Goal: Task Accomplishment & Management: Manage account settings

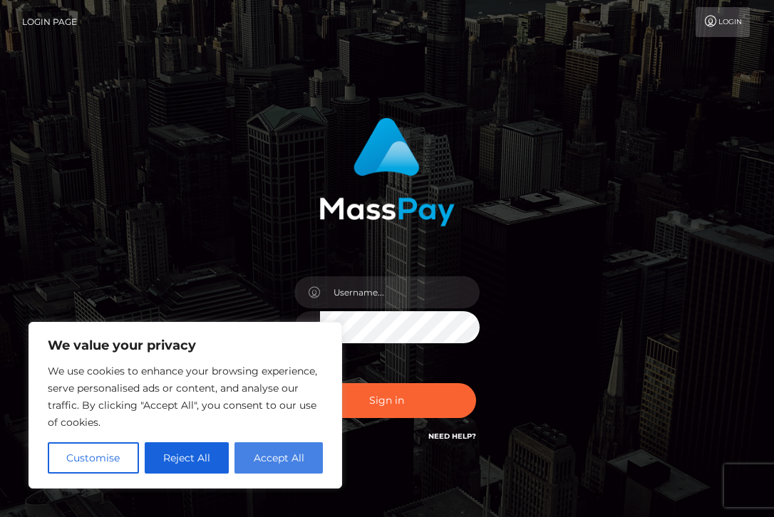
click at [274, 452] on button "Accept All" at bounding box center [278, 458] width 88 height 31
checkbox input "true"
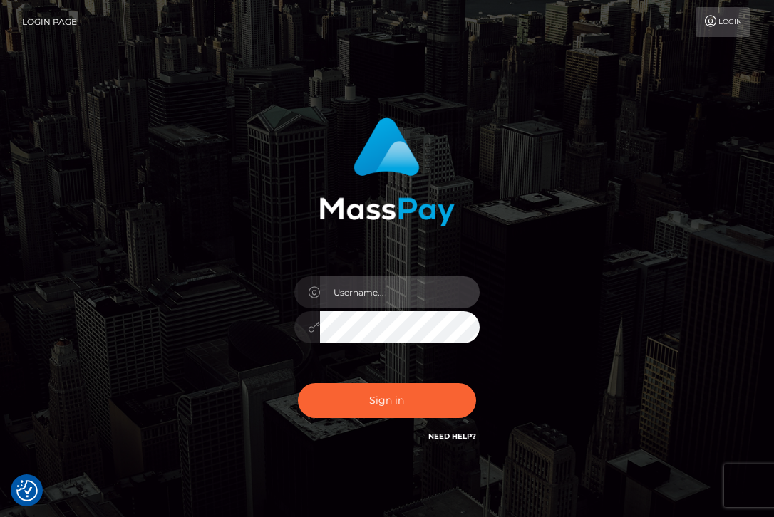
click at [397, 298] on input "text" at bounding box center [400, 293] width 160 height 32
type input "[EMAIL_ADDRESS][DOMAIN_NAME]"
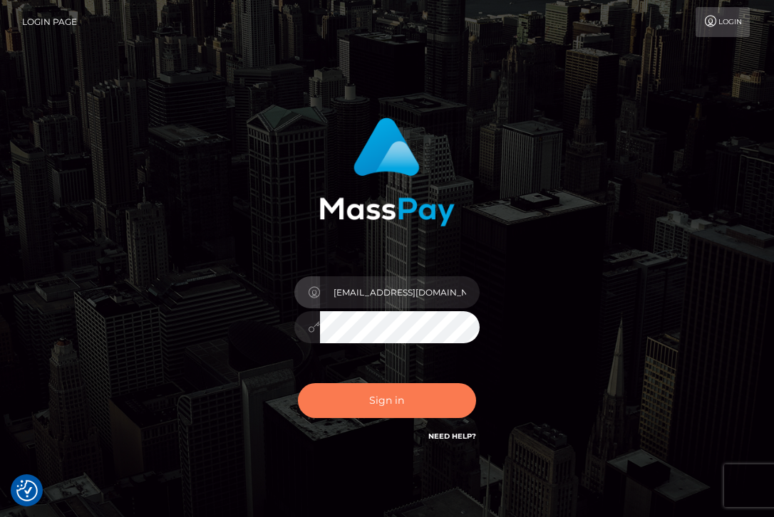
click at [420, 415] on button "Sign in" at bounding box center [387, 400] width 178 height 35
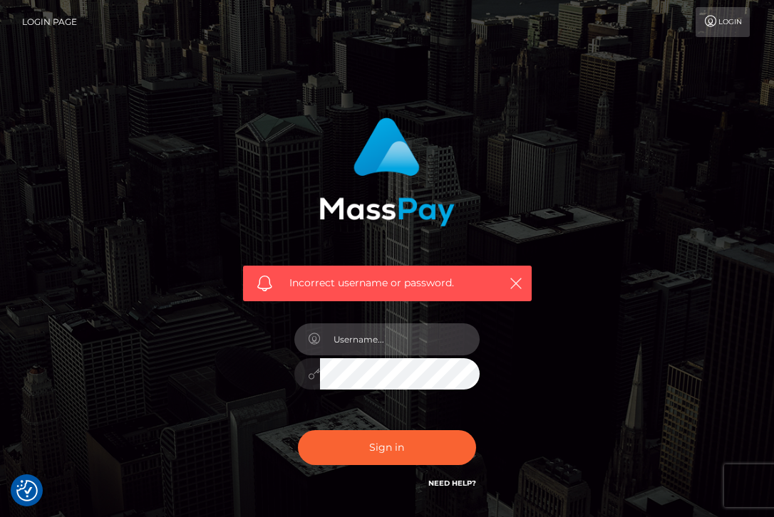
click at [404, 350] on input "text" at bounding box center [400, 340] width 160 height 32
type input "[EMAIL_ADDRESS][DOMAIN_NAME]"
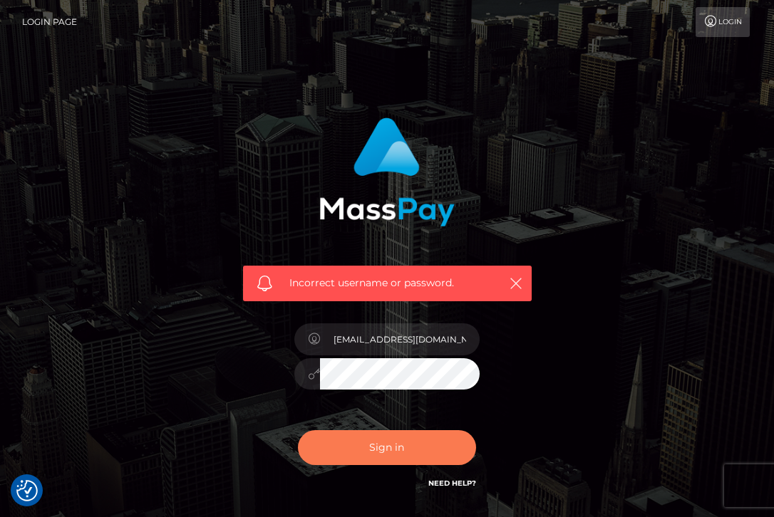
click at [361, 436] on button "Sign in" at bounding box center [387, 447] width 178 height 35
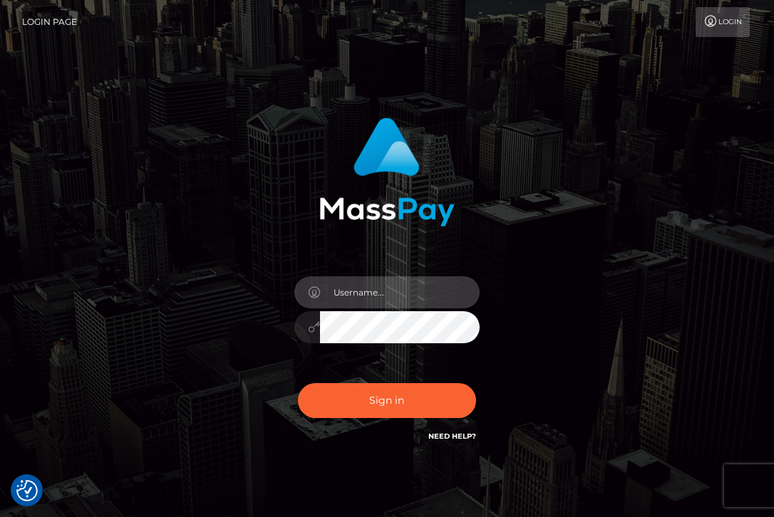
click at [396, 295] on input "text" at bounding box center [400, 293] width 160 height 32
type input "ainsleynicole10@gmail.com"
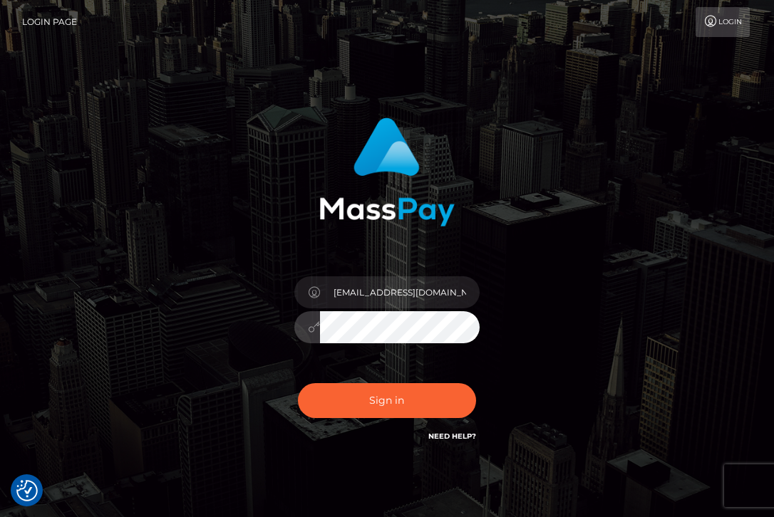
click at [301, 333] on div at bounding box center [386, 325] width 185 height 28
click at [308, 329] on icon at bounding box center [314, 326] width 12 height 11
click at [308, 332] on div at bounding box center [386, 325] width 185 height 28
click at [298, 383] on button "Sign in" at bounding box center [387, 400] width 178 height 35
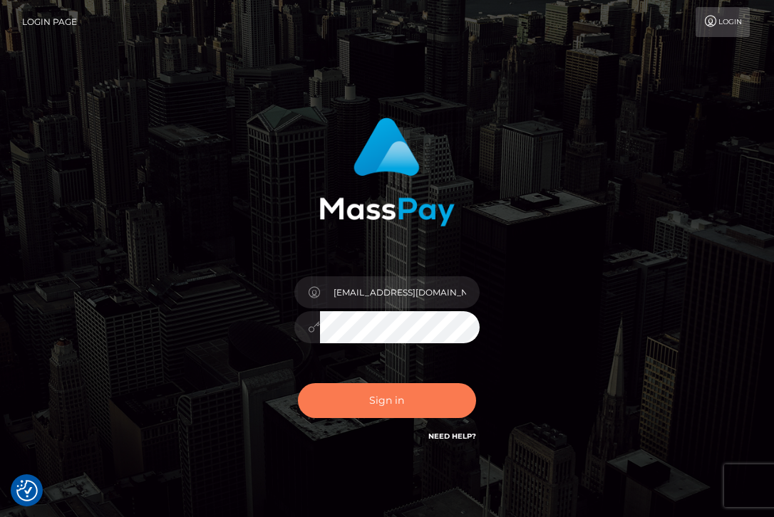
click at [379, 401] on button "Sign in" at bounding box center [387, 400] width 178 height 35
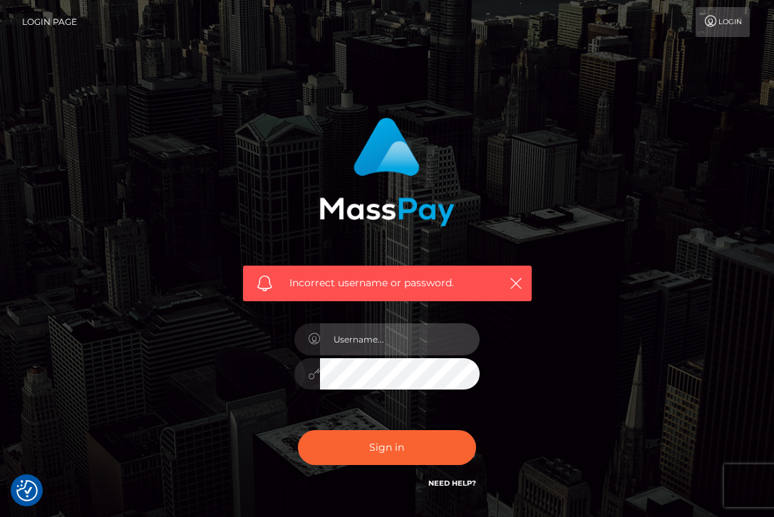
click at [390, 344] on input "text" at bounding box center [400, 340] width 160 height 32
type input "ainsleynicole10@gmail.com"
click at [306, 386] on div at bounding box center [386, 372] width 185 height 28
click at [309, 371] on div at bounding box center [386, 372] width 185 height 28
click at [641, 381] on div "Incorrect username or password. ainsleynicole10@gmail.com" at bounding box center [387, 312] width 684 height 410
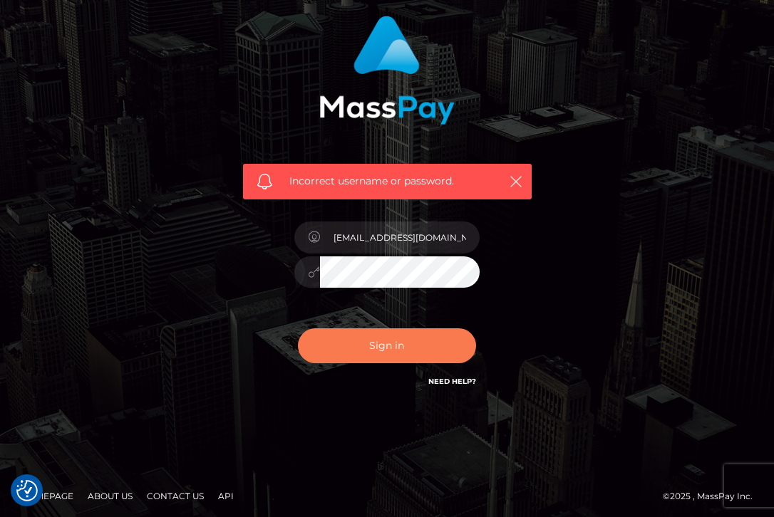
scroll to position [106, 0]
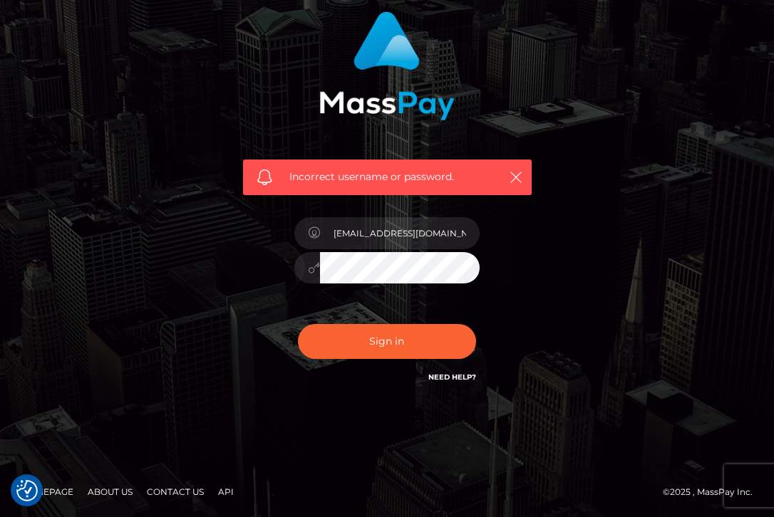
click at [470, 381] on h6 "Need Help?" at bounding box center [452, 377] width 48 height 12
click at [461, 376] on link "Need Help?" at bounding box center [452, 377] width 48 height 9
click at [309, 273] on icon at bounding box center [314, 267] width 12 height 11
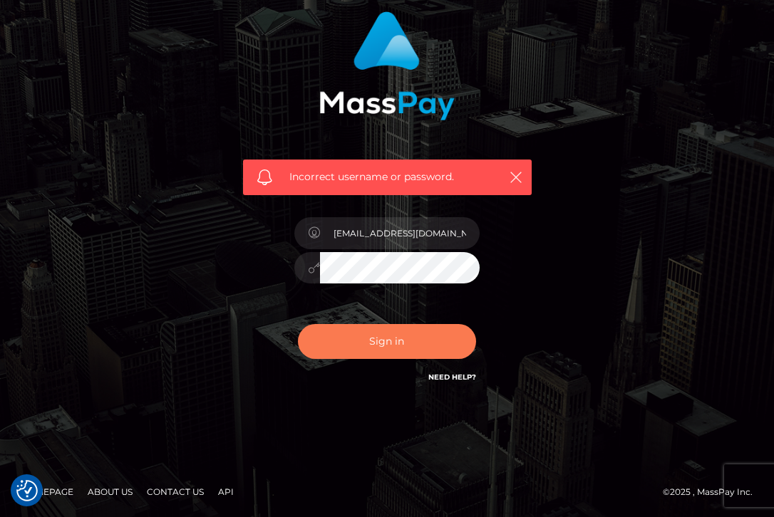
click at [368, 344] on button "Sign in" at bounding box center [387, 341] width 178 height 35
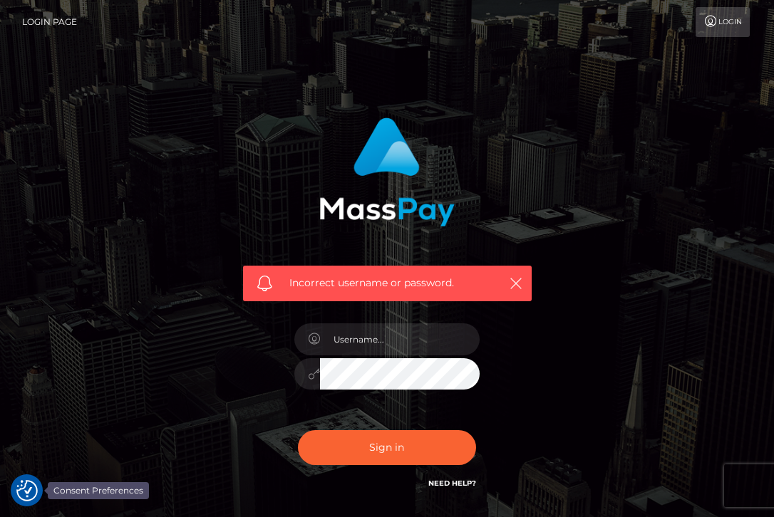
click at [30, 492] on img "Consent Preferences" at bounding box center [26, 490] width 21 height 21
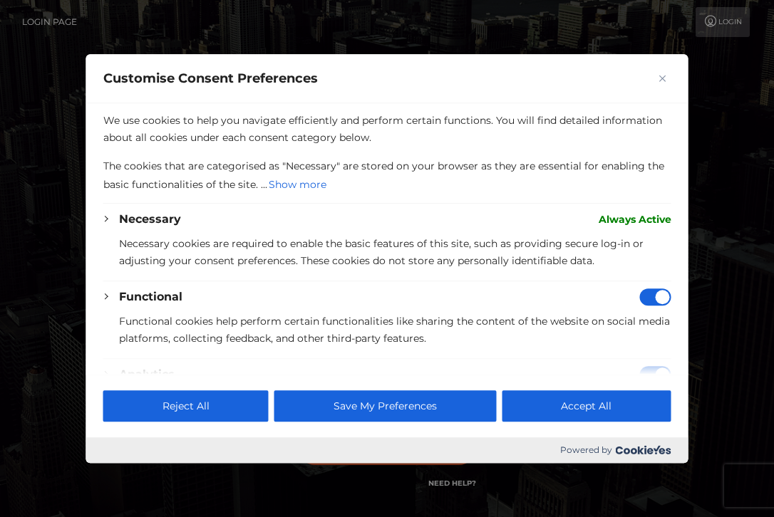
click at [245, 31] on div at bounding box center [387, 258] width 774 height 517
click at [663, 77] on img "Close" at bounding box center [662, 78] width 7 height 7
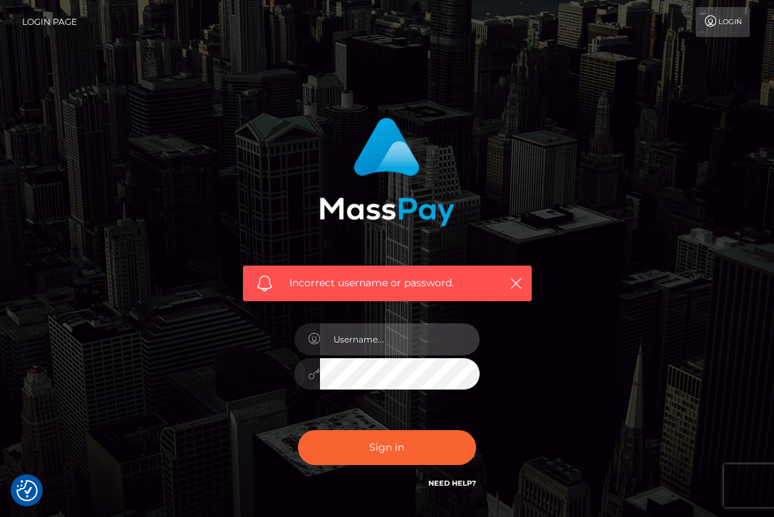
click at [425, 354] on input "text" at bounding box center [400, 340] width 160 height 32
type input "ainsleynicole10@gmail.com"
click at [262, 381] on div "Incorrect username or password. ainsleynicole10@gmail.com" at bounding box center [387, 305] width 310 height 396
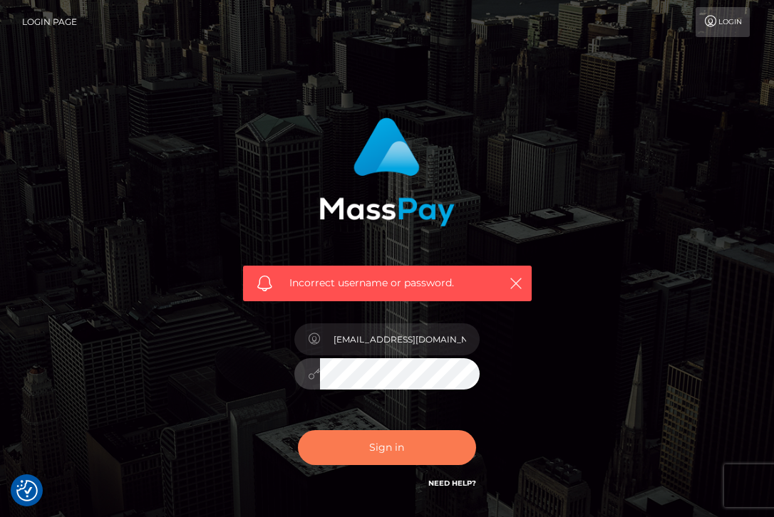
click at [343, 460] on button "Sign in" at bounding box center [387, 447] width 178 height 35
click at [347, 455] on button "Sign in" at bounding box center [387, 447] width 178 height 35
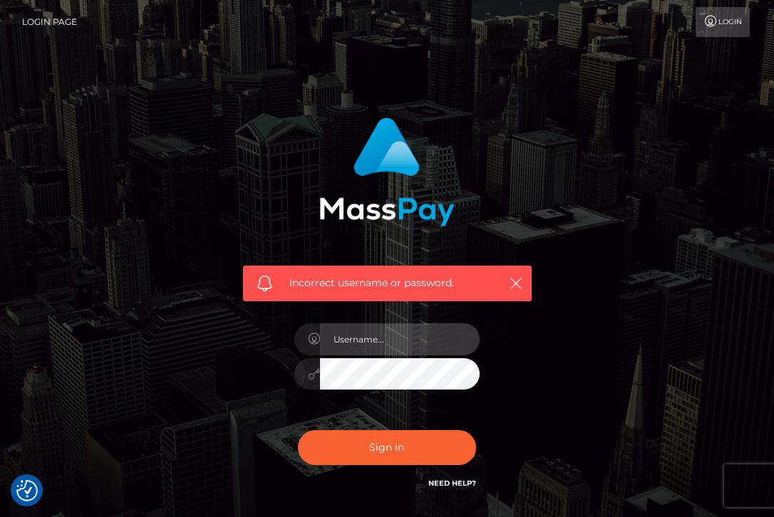
click at [400, 339] on input "text" at bounding box center [400, 340] width 160 height 32
click at [718, 28] on link "Login" at bounding box center [723, 22] width 54 height 30
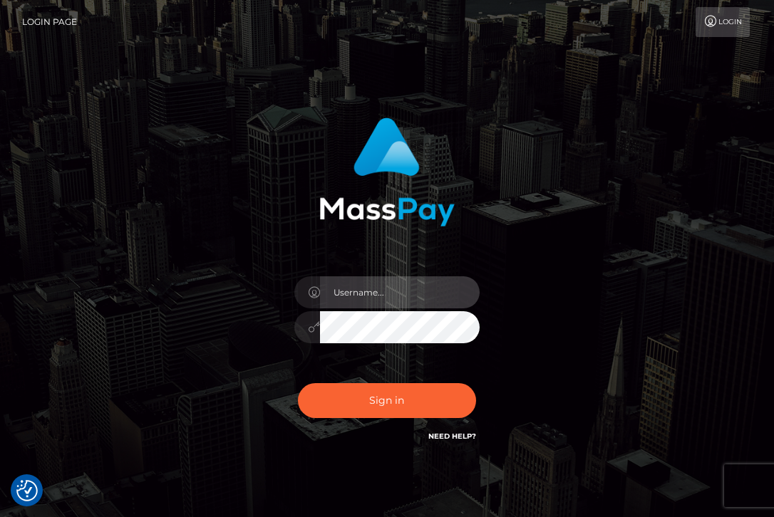
click at [411, 294] on input "text" at bounding box center [400, 293] width 160 height 32
type input "ainsleynicole10@gmail.com"
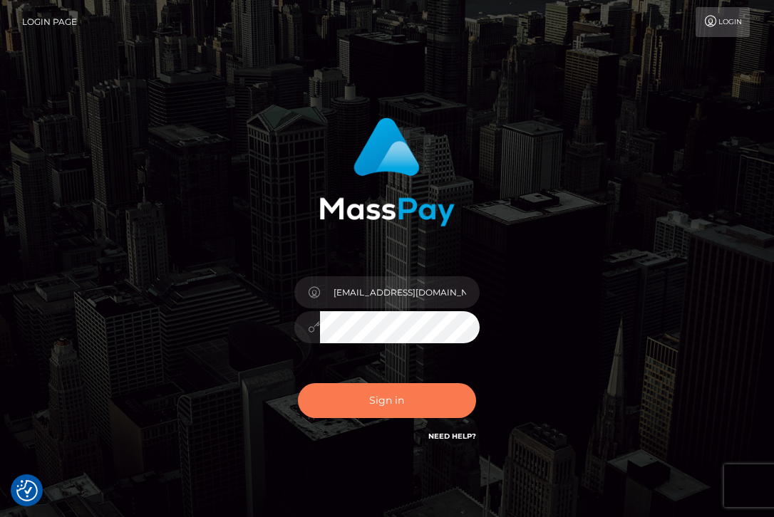
click at [391, 413] on button "Sign in" at bounding box center [387, 400] width 178 height 35
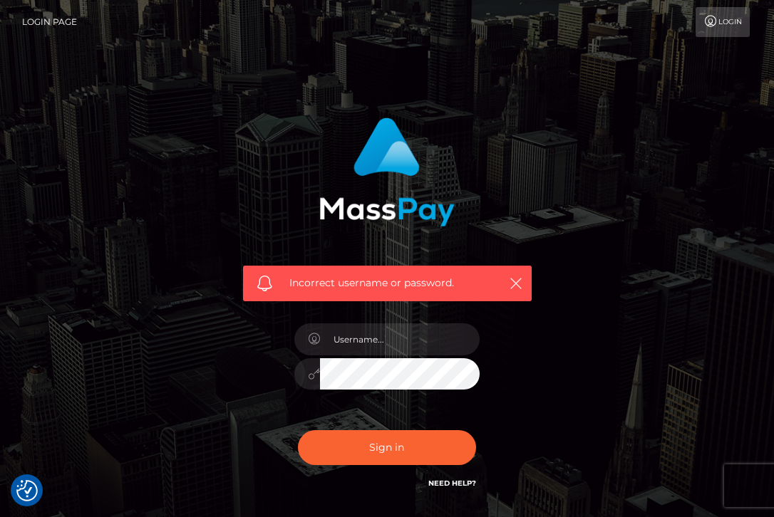
click at [38, 21] on link "Login Page" at bounding box center [49, 22] width 55 height 30
